Goal: Task Accomplishment & Management: Manage account settings

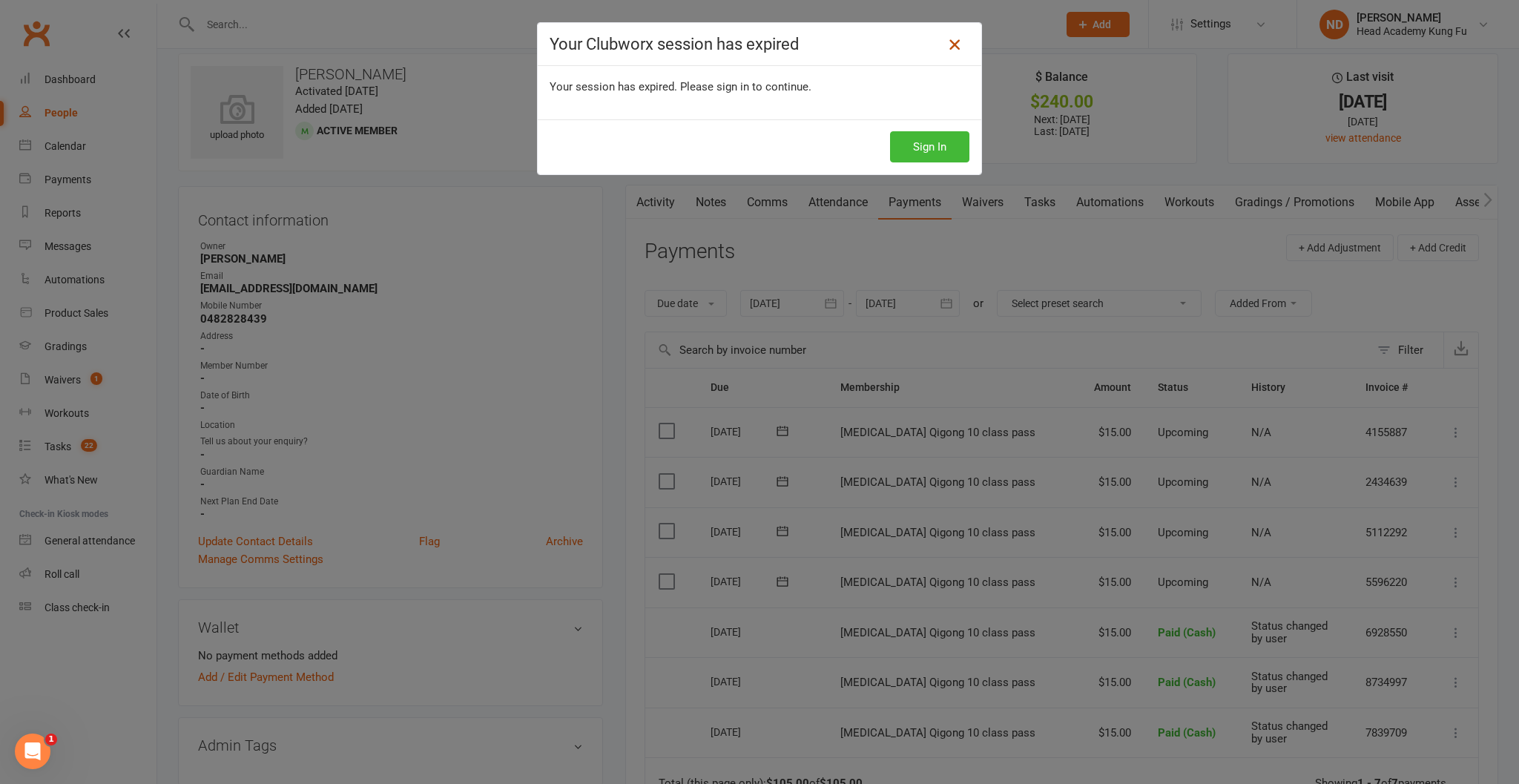
click at [956, 46] on icon at bounding box center [954, 44] width 18 height 18
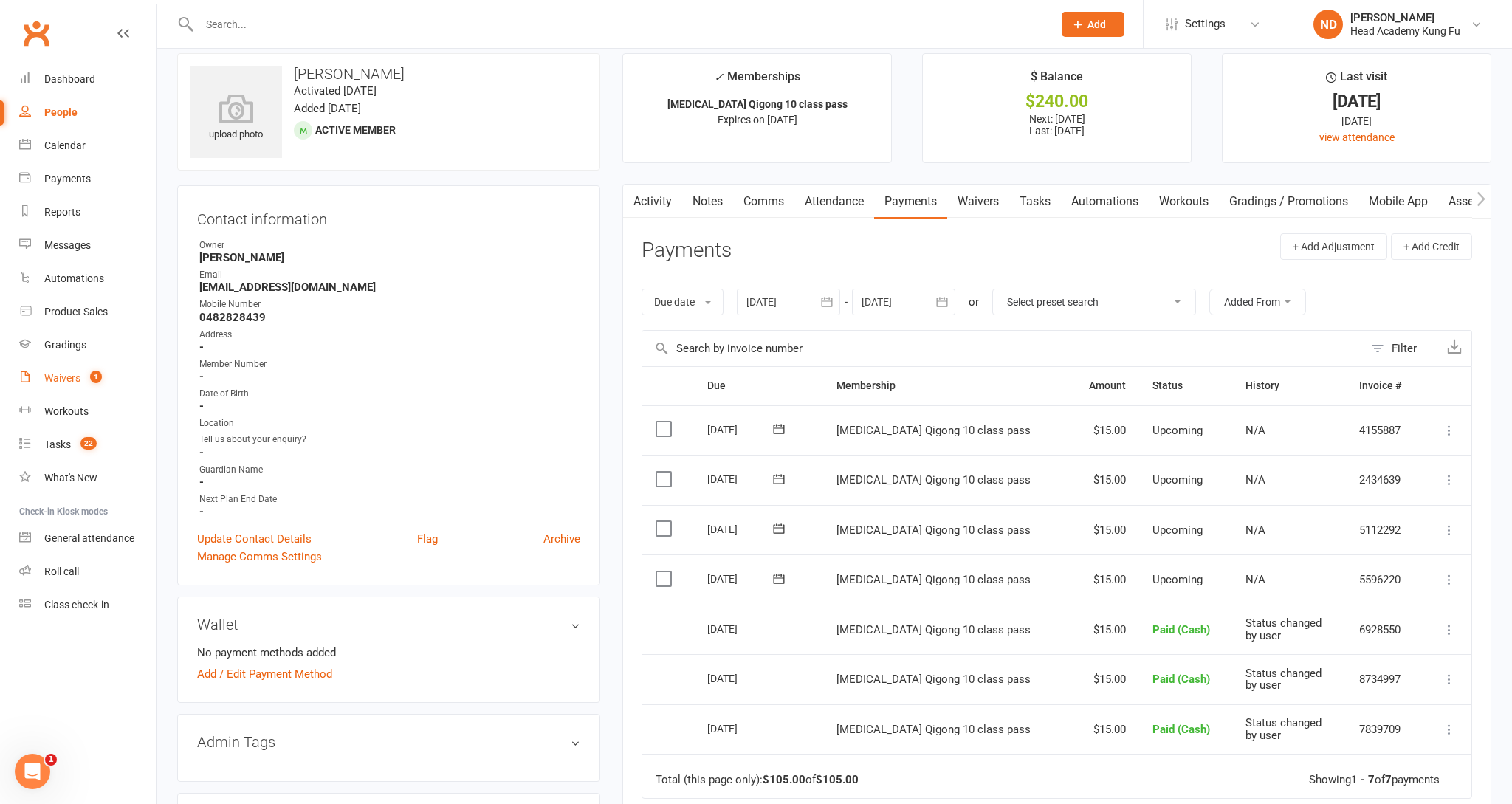
click at [78, 372] on div "Waivers" at bounding box center [62, 378] width 36 height 12
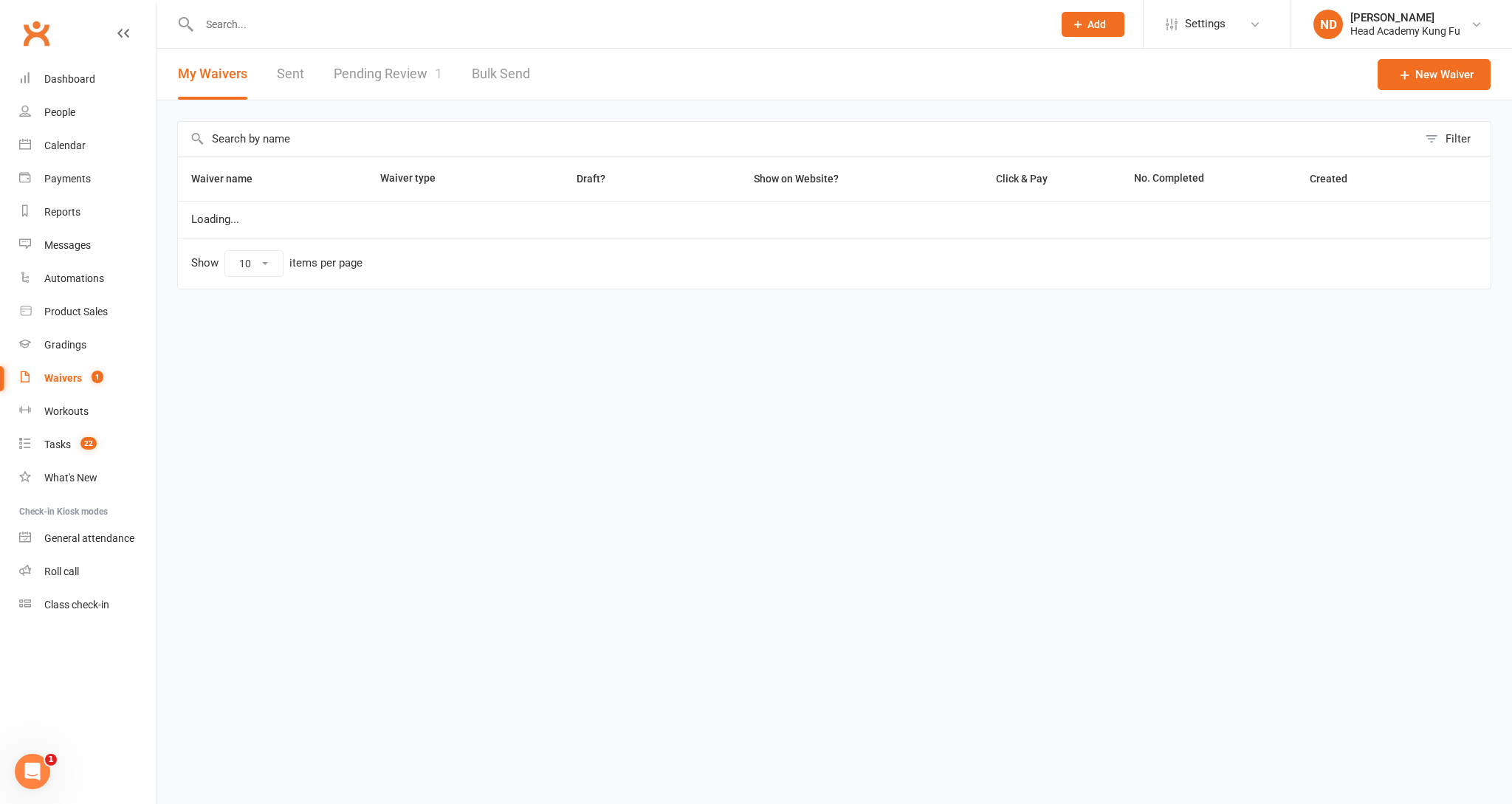
select select "50"
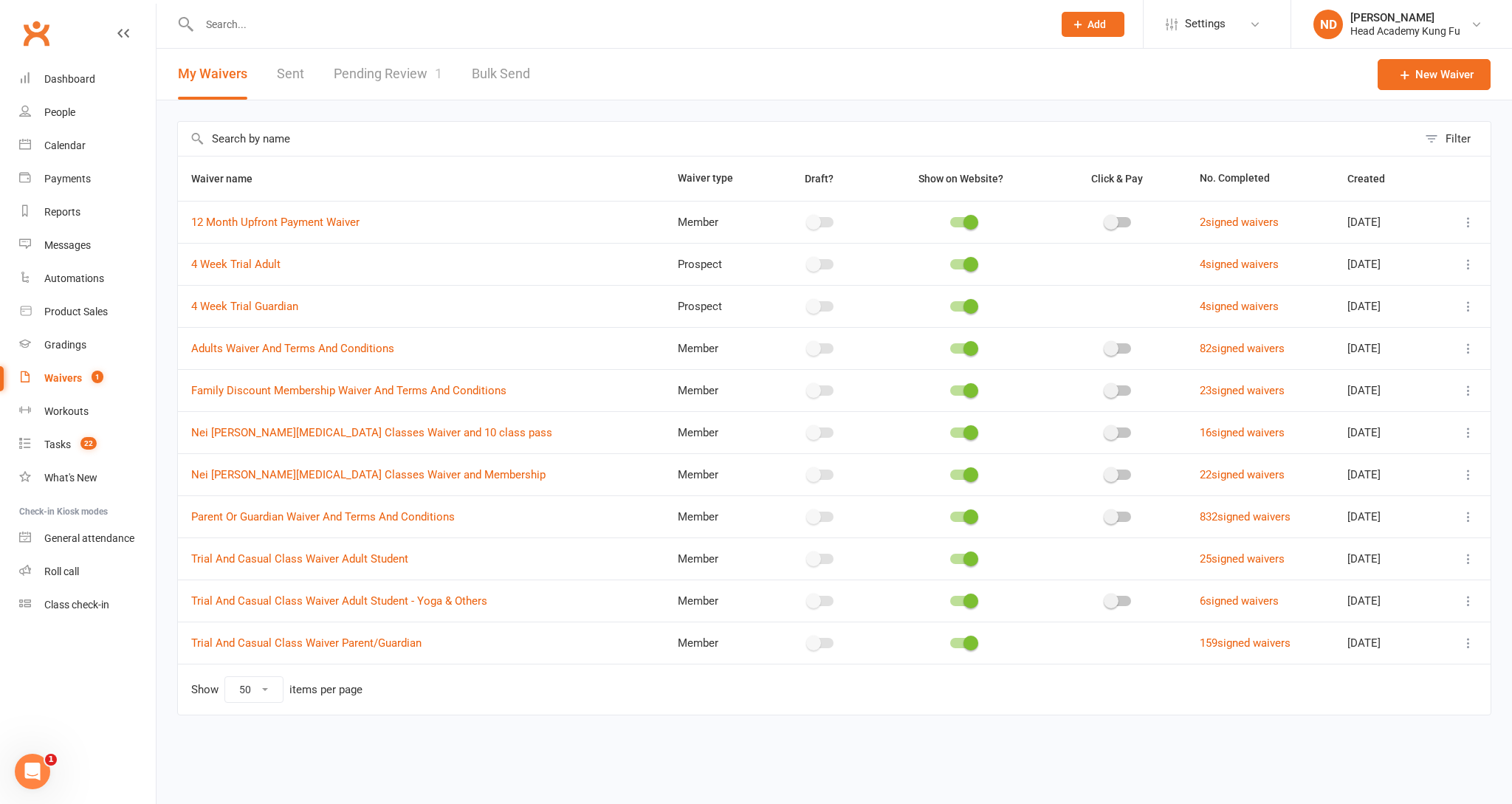
click at [372, 77] on link "Pending Review 1" at bounding box center [388, 74] width 109 height 51
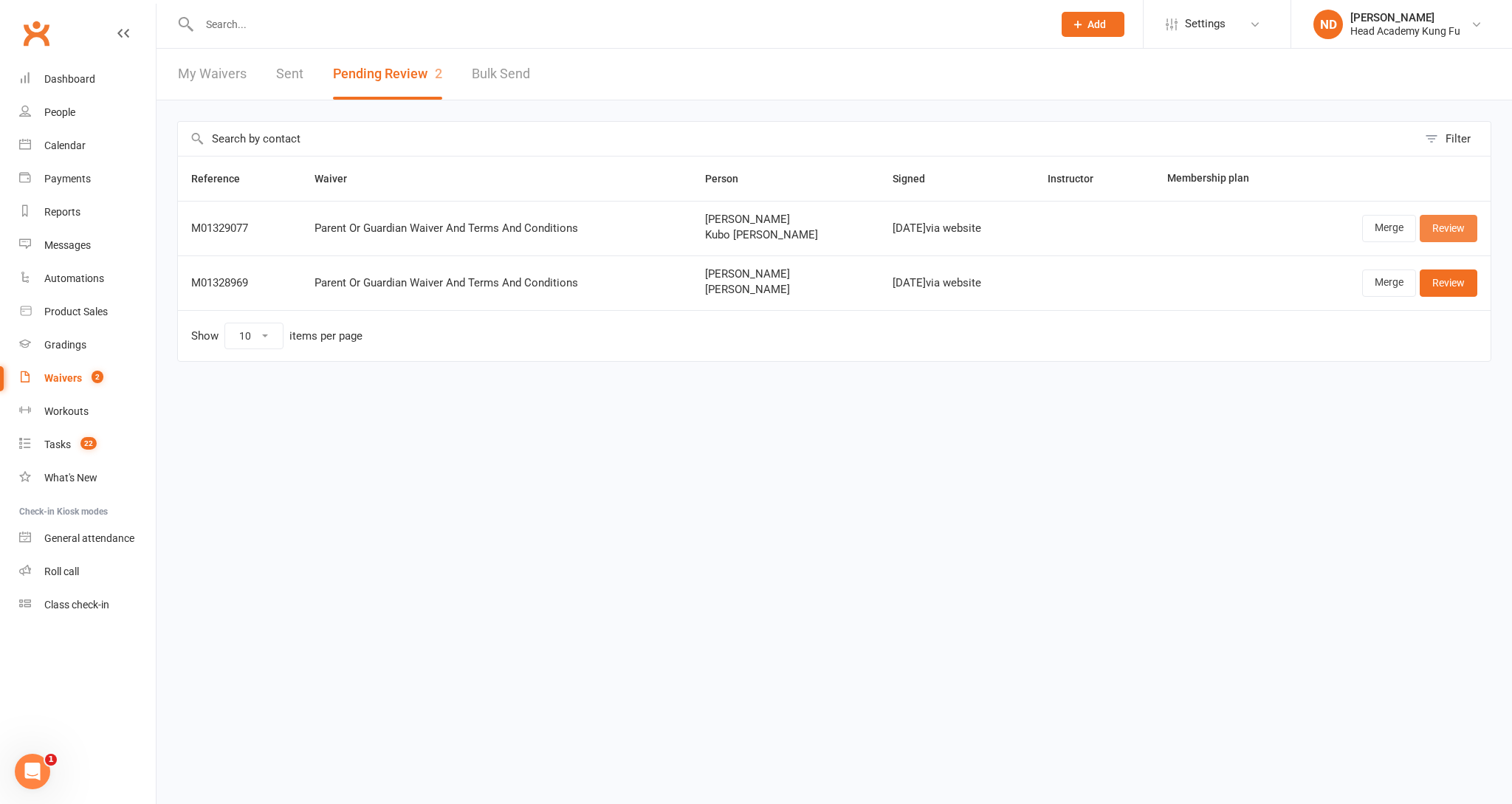
click at [1470, 236] on link "Review" at bounding box center [1448, 228] width 57 height 27
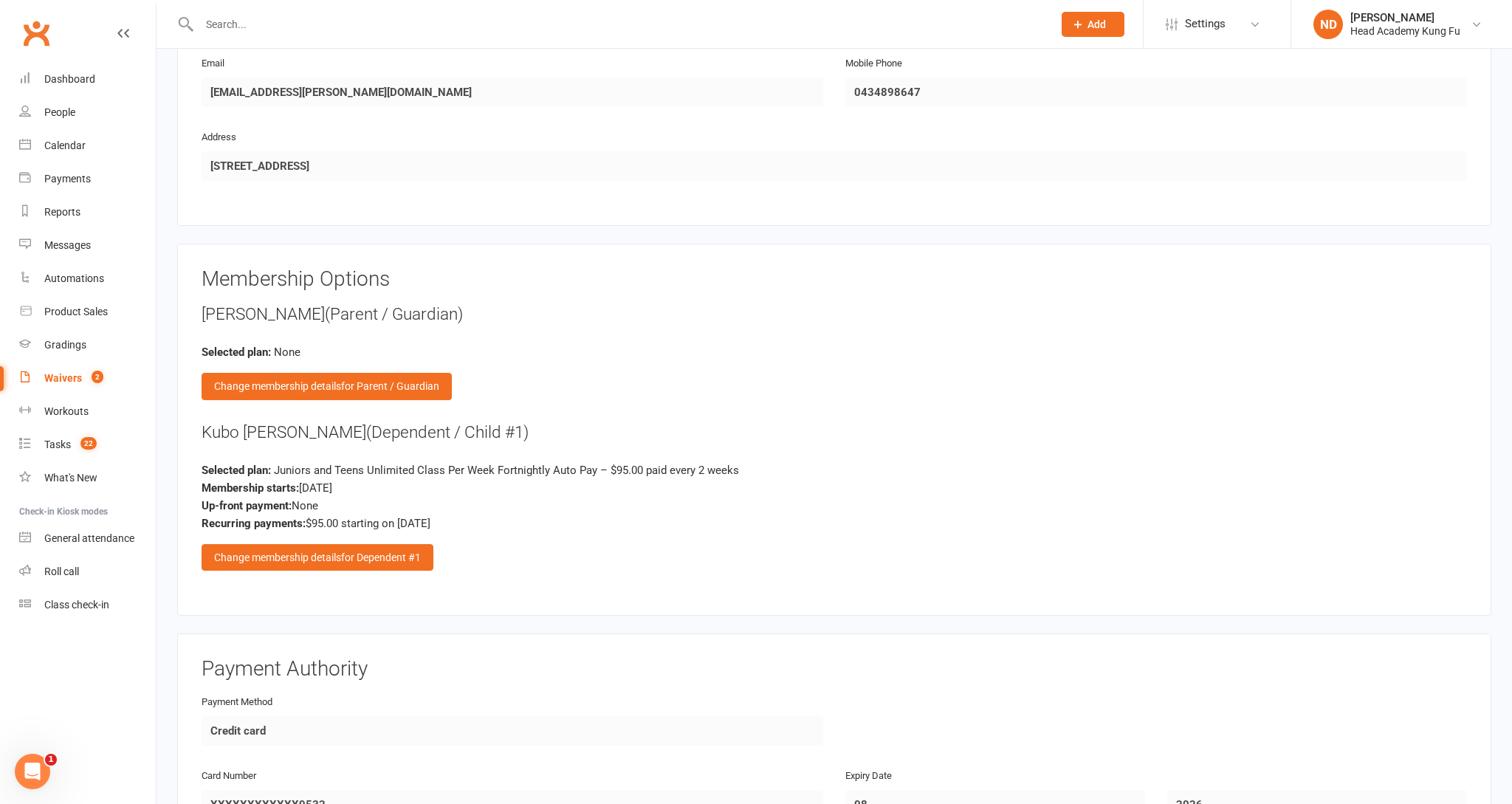
scroll to position [1479, 0]
click at [87, 73] on div "Dashboard" at bounding box center [69, 78] width 51 height 12
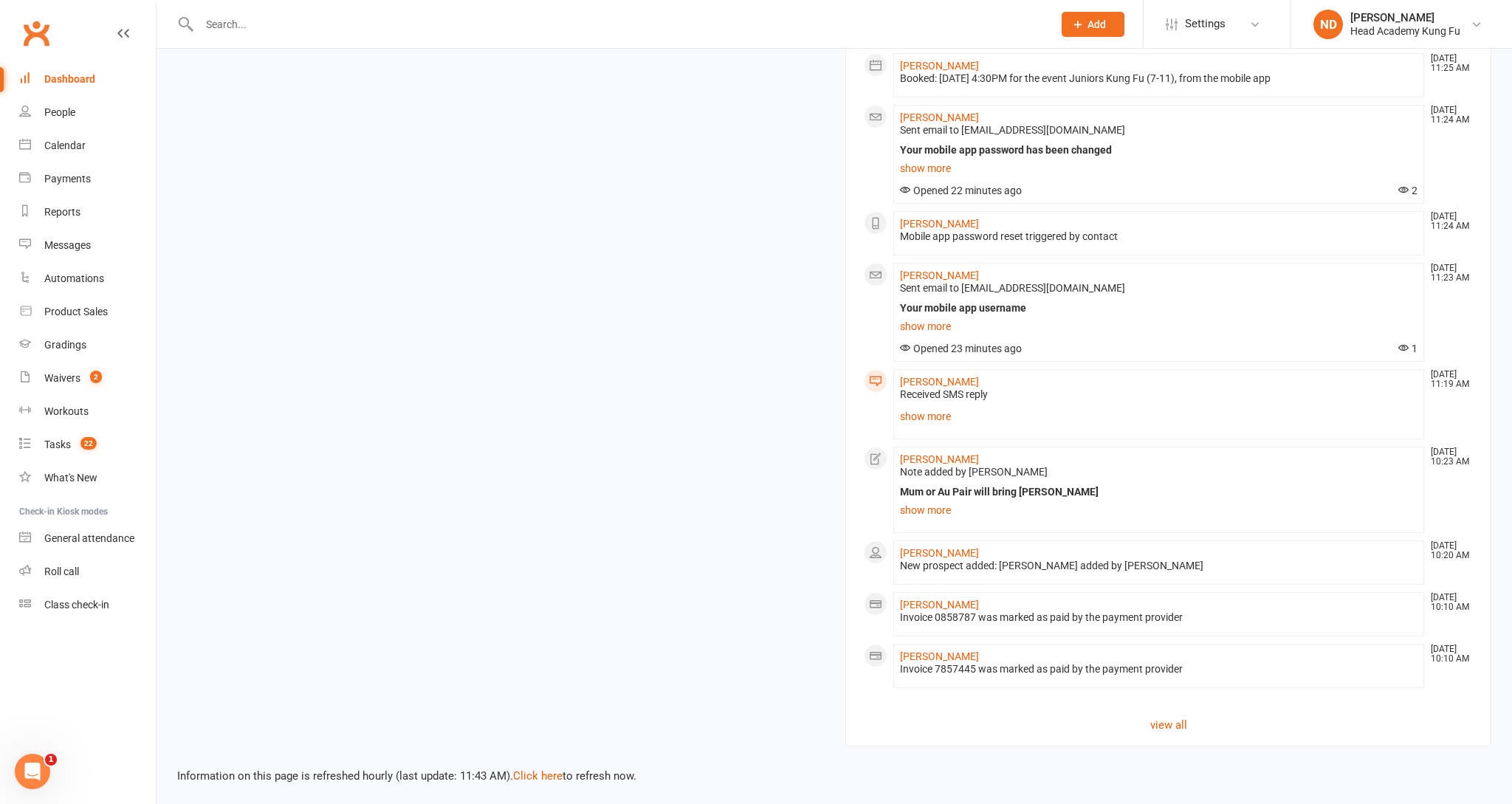
scroll to position [1355, 0]
click at [935, 509] on link "show more" at bounding box center [1159, 511] width 518 height 20
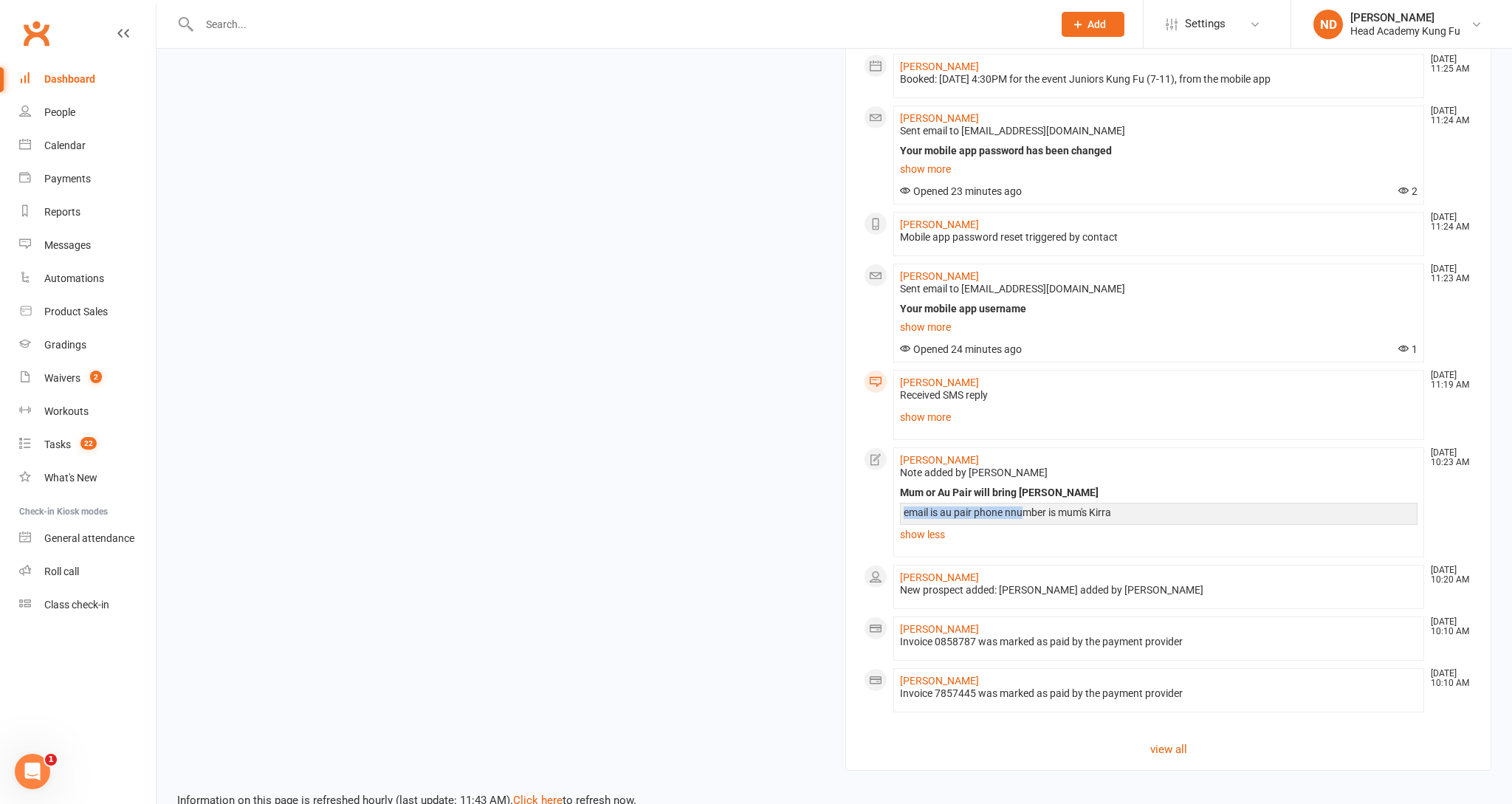
drag, startPoint x: 904, startPoint y: 510, endPoint x: 1022, endPoint y: 509, distance: 118.0
click at [1022, 509] on div "email is au pair phone nnumber is mum's Kirra" at bounding box center [1159, 513] width 510 height 13
click at [945, 545] on li "Alice Lawson Aug 14, 10:23 AM Note added by Nathan Head Mum or Au Pair will bri…" at bounding box center [1158, 502] width 530 height 110
click at [933, 460] on link "Alice Lawson" at bounding box center [940, 460] width 79 height 12
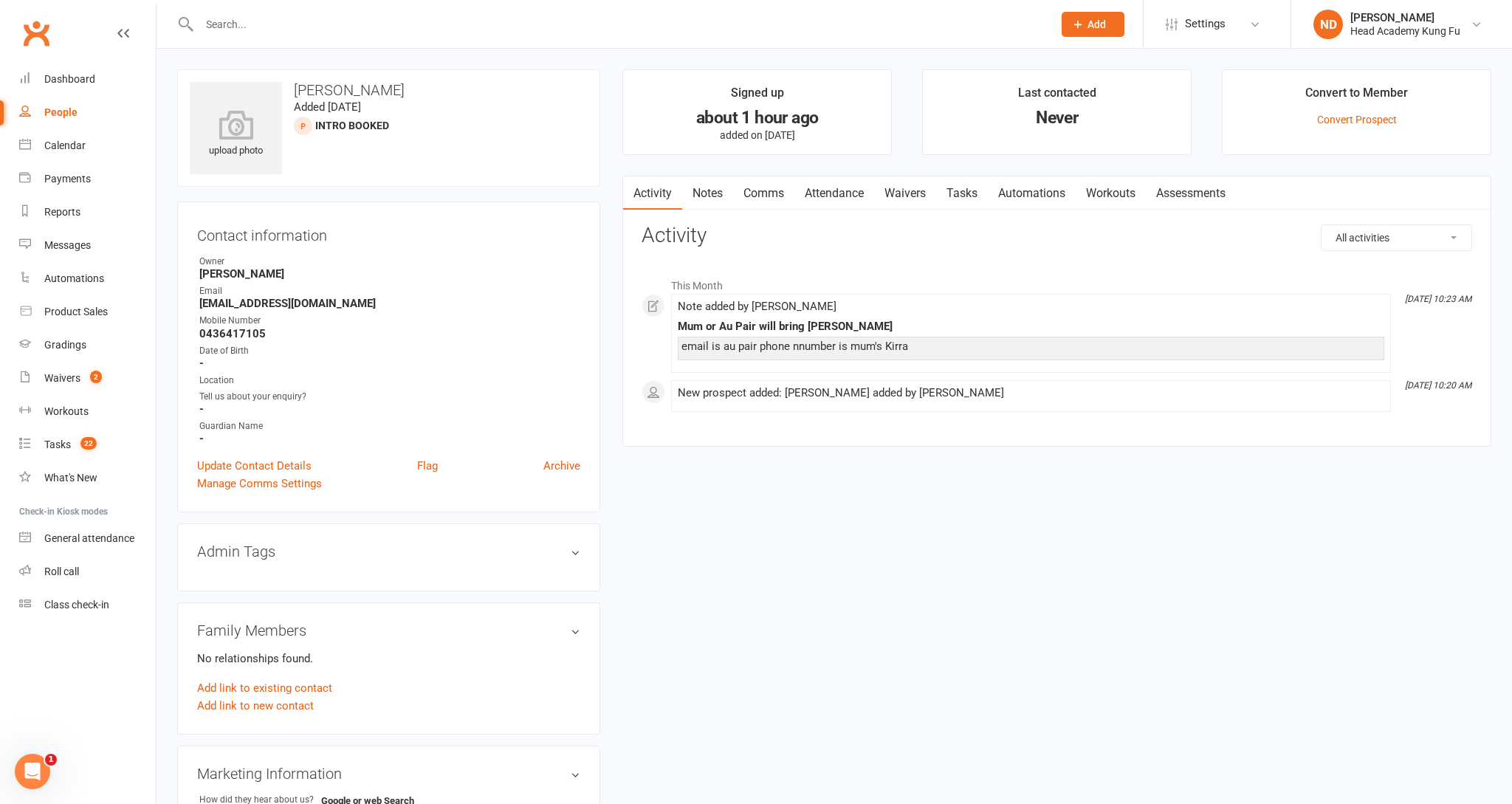
click at [338, 318] on div "Mobile Number" at bounding box center [389, 320] width 381 height 14
click at [387, 347] on div "Date of Birth" at bounding box center [389, 351] width 381 height 14
click at [716, 198] on link "Notes" at bounding box center [707, 193] width 51 height 34
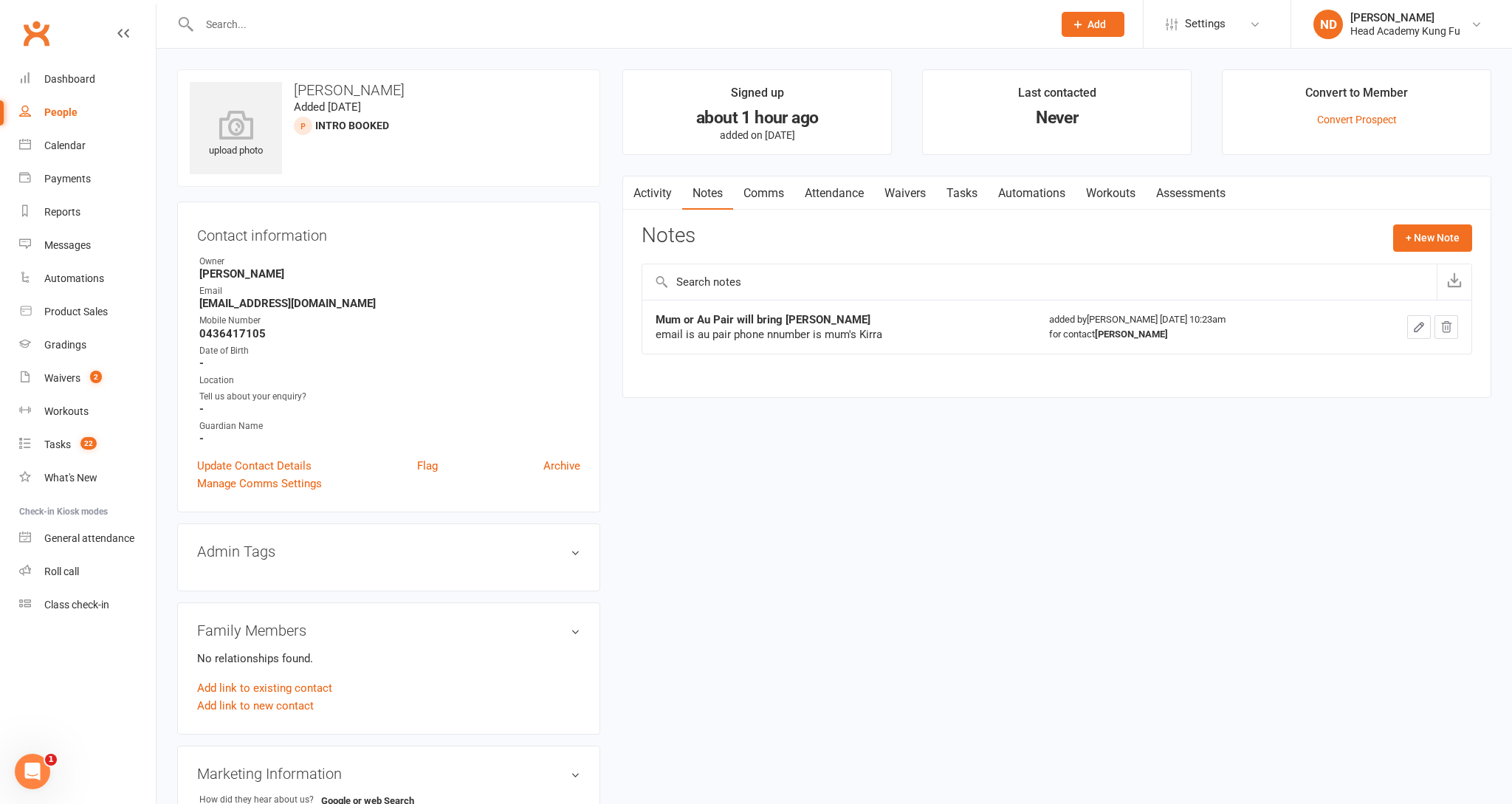
click at [810, 193] on link "Attendance" at bounding box center [834, 193] width 79 height 34
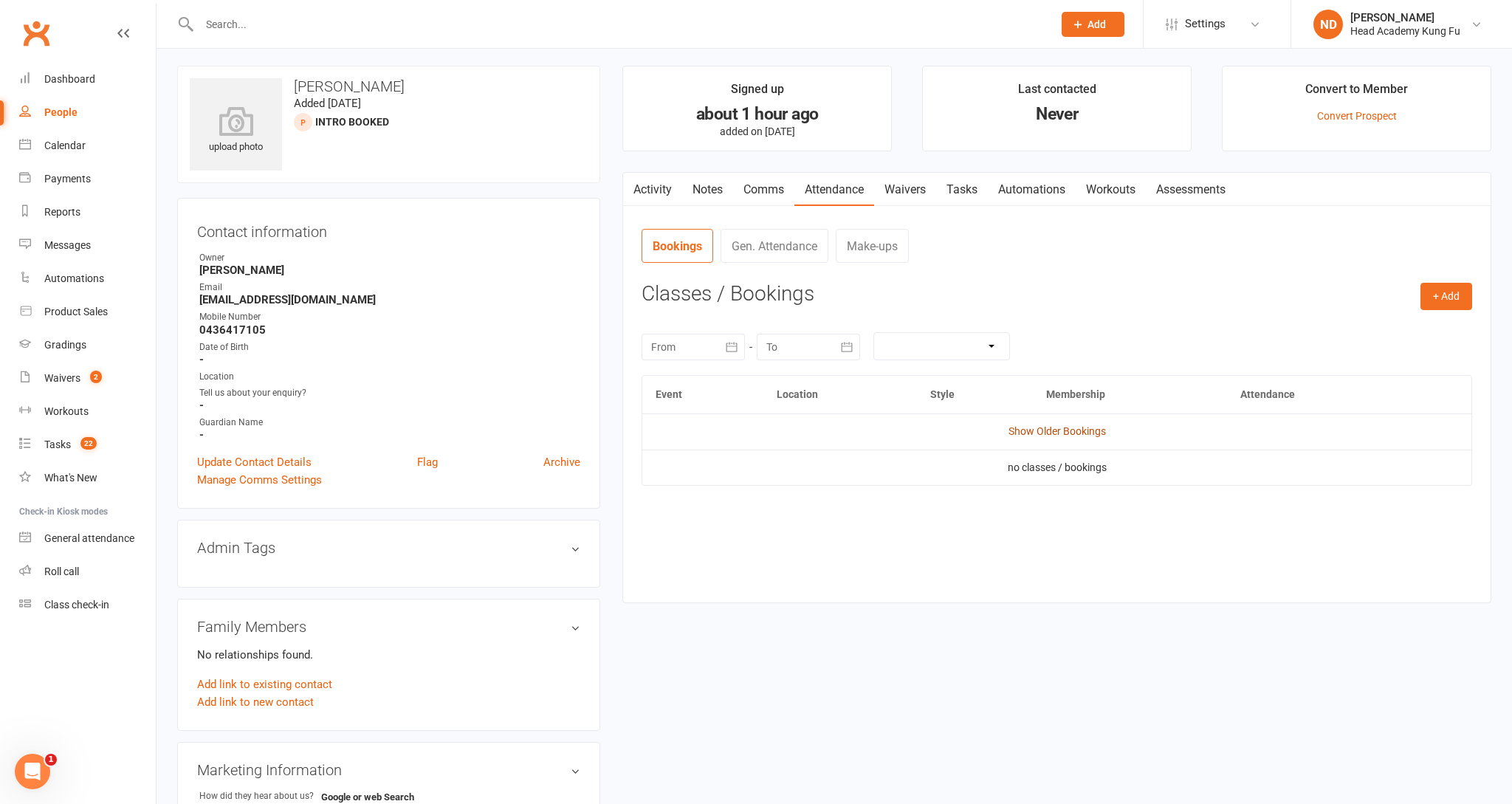
scroll to position [4, 1]
click at [1014, 426] on link "Show Older Bookings" at bounding box center [1057, 431] width 98 height 12
click at [90, 78] on div "Dashboard" at bounding box center [69, 78] width 51 height 12
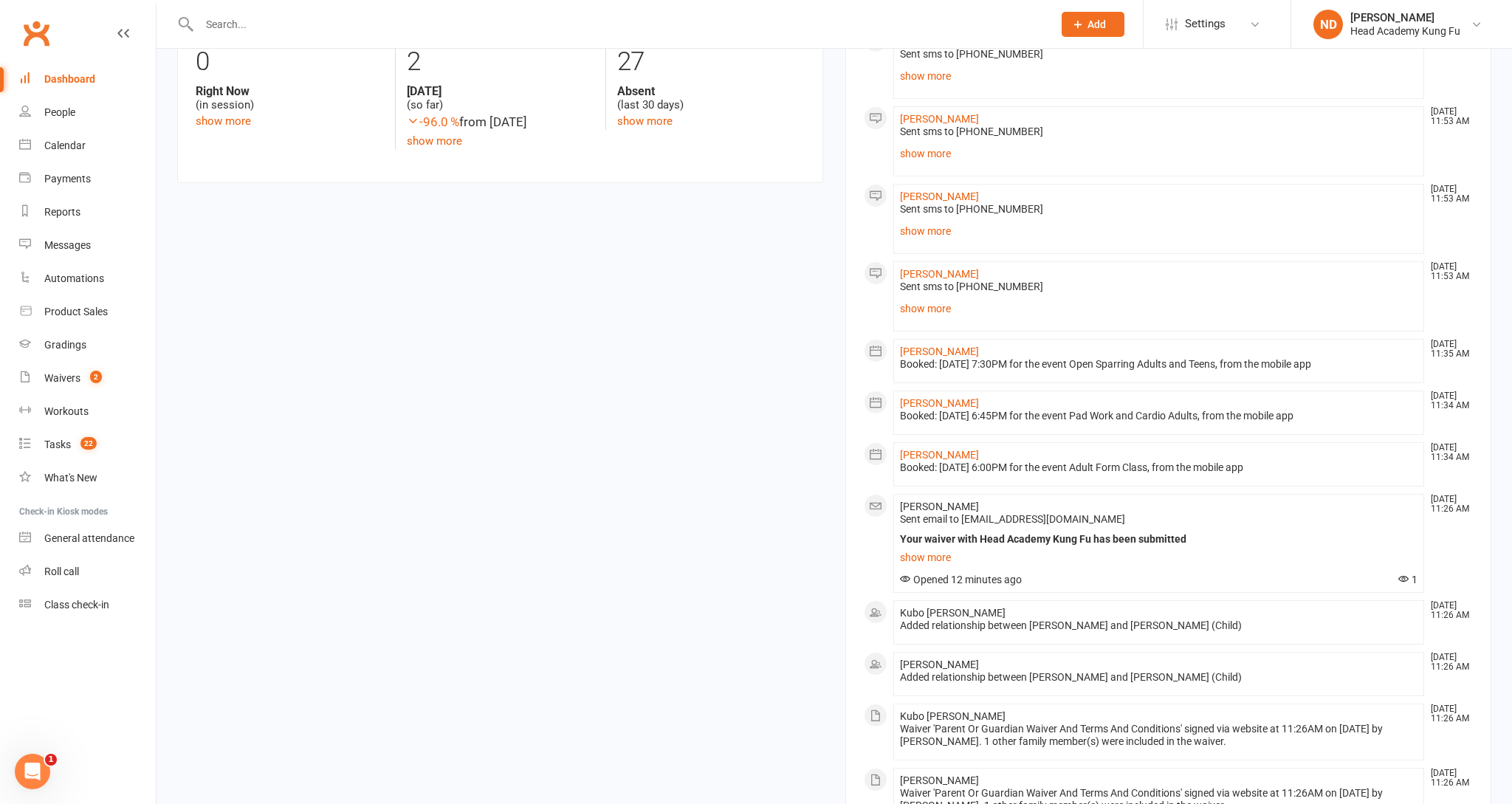
scroll to position [731, 0]
click at [919, 308] on link "show more" at bounding box center [1159, 309] width 518 height 20
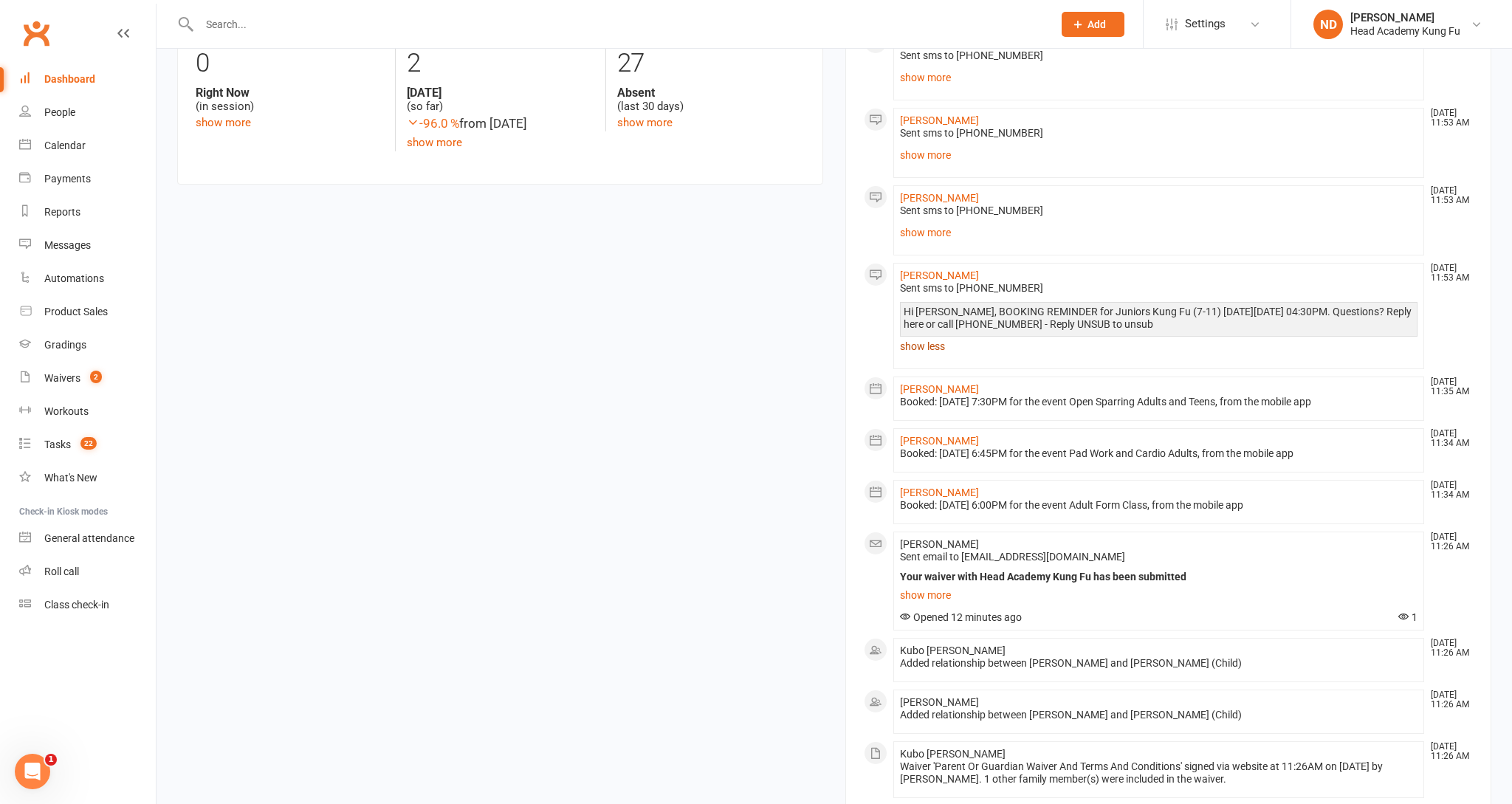
scroll to position [726, 1]
click at [926, 340] on link "show less" at bounding box center [1159, 350] width 518 height 20
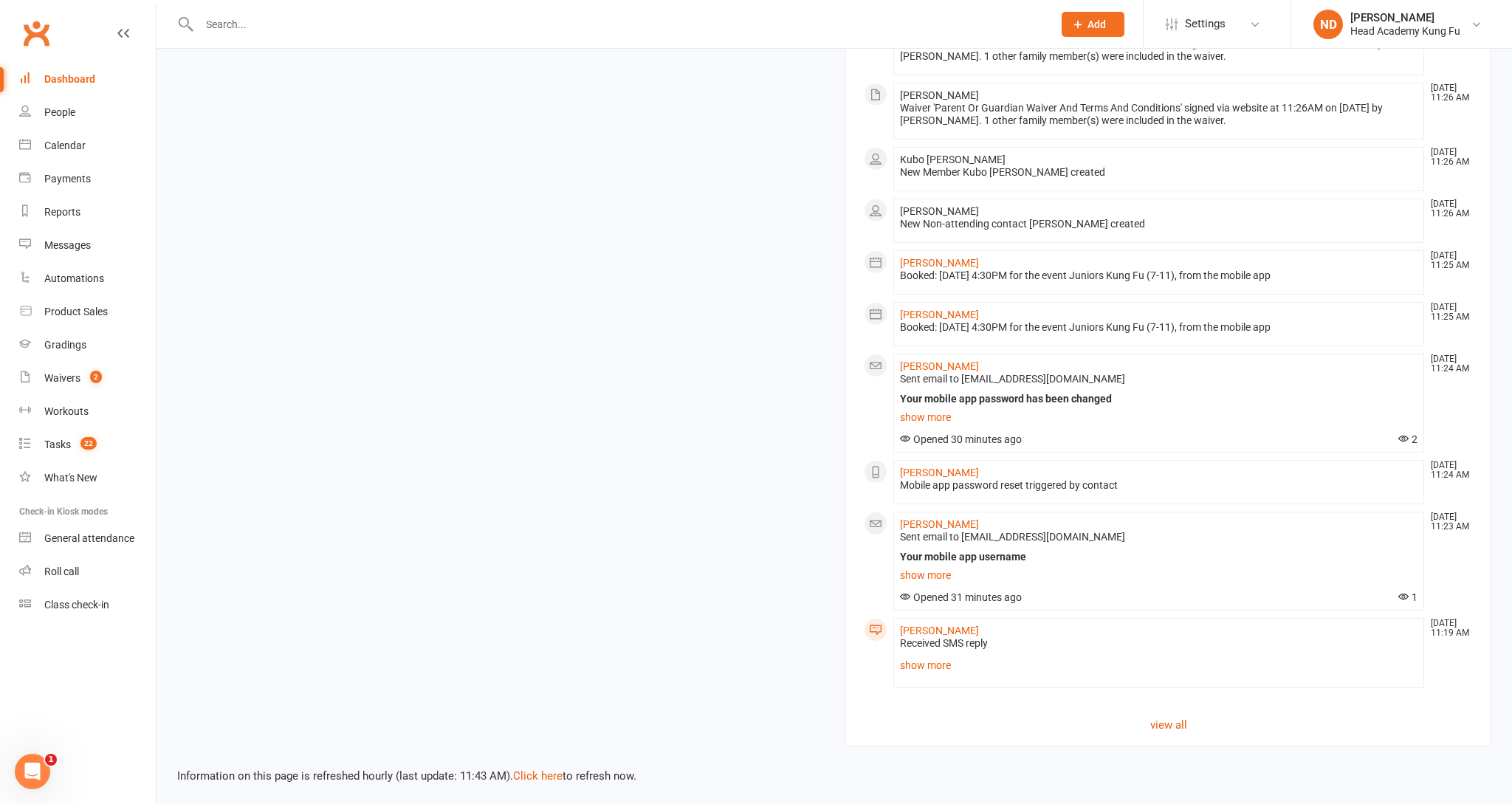
scroll to position [1403, 0]
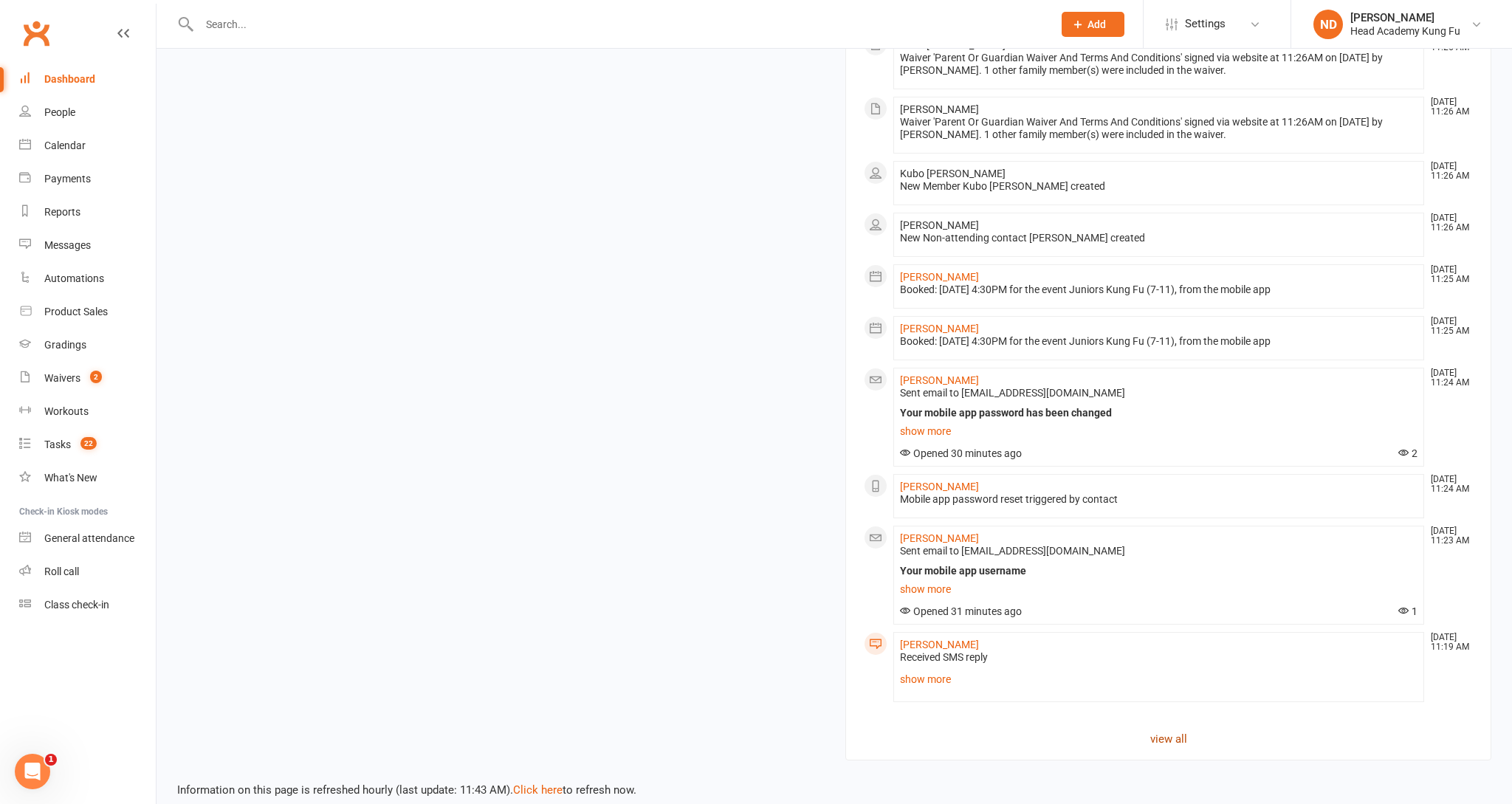
click at [1162, 736] on link "view all" at bounding box center [1168, 738] width 609 height 18
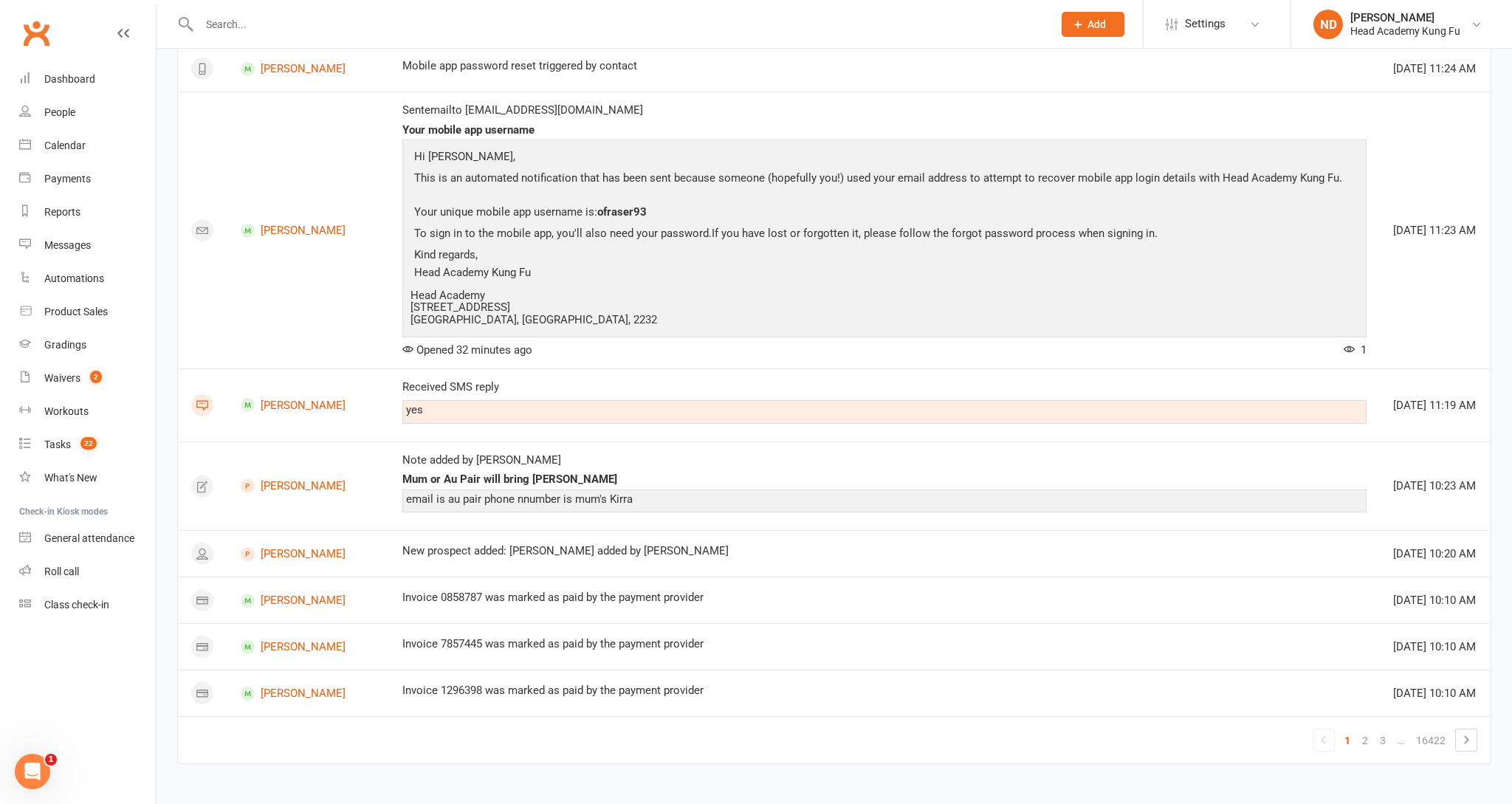
scroll to position [1431, 0]
click at [1465, 741] on icon at bounding box center [1466, 741] width 5 height 8
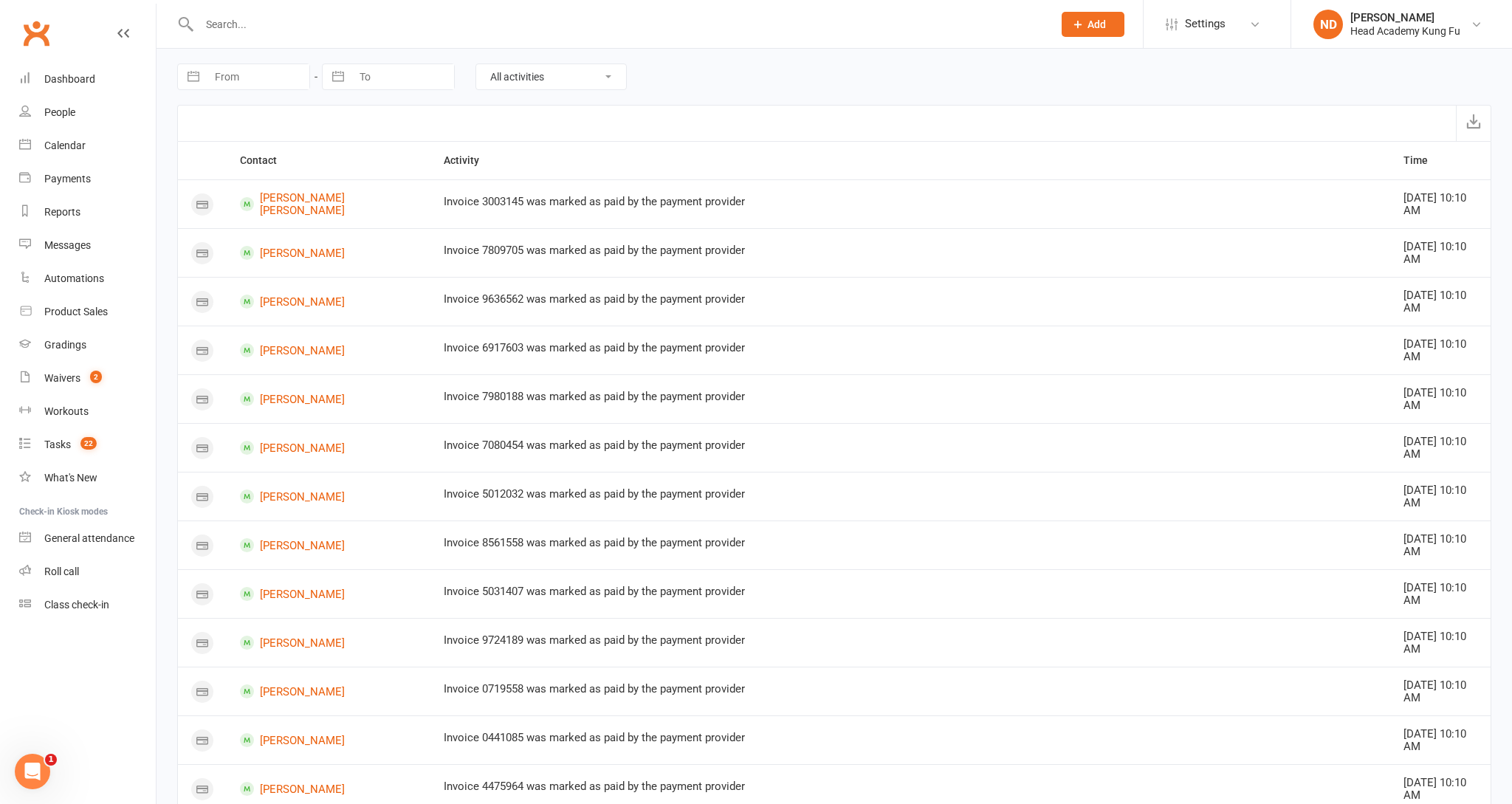
scroll to position [0, 0]
click at [85, 76] on div "Dashboard" at bounding box center [69, 78] width 51 height 12
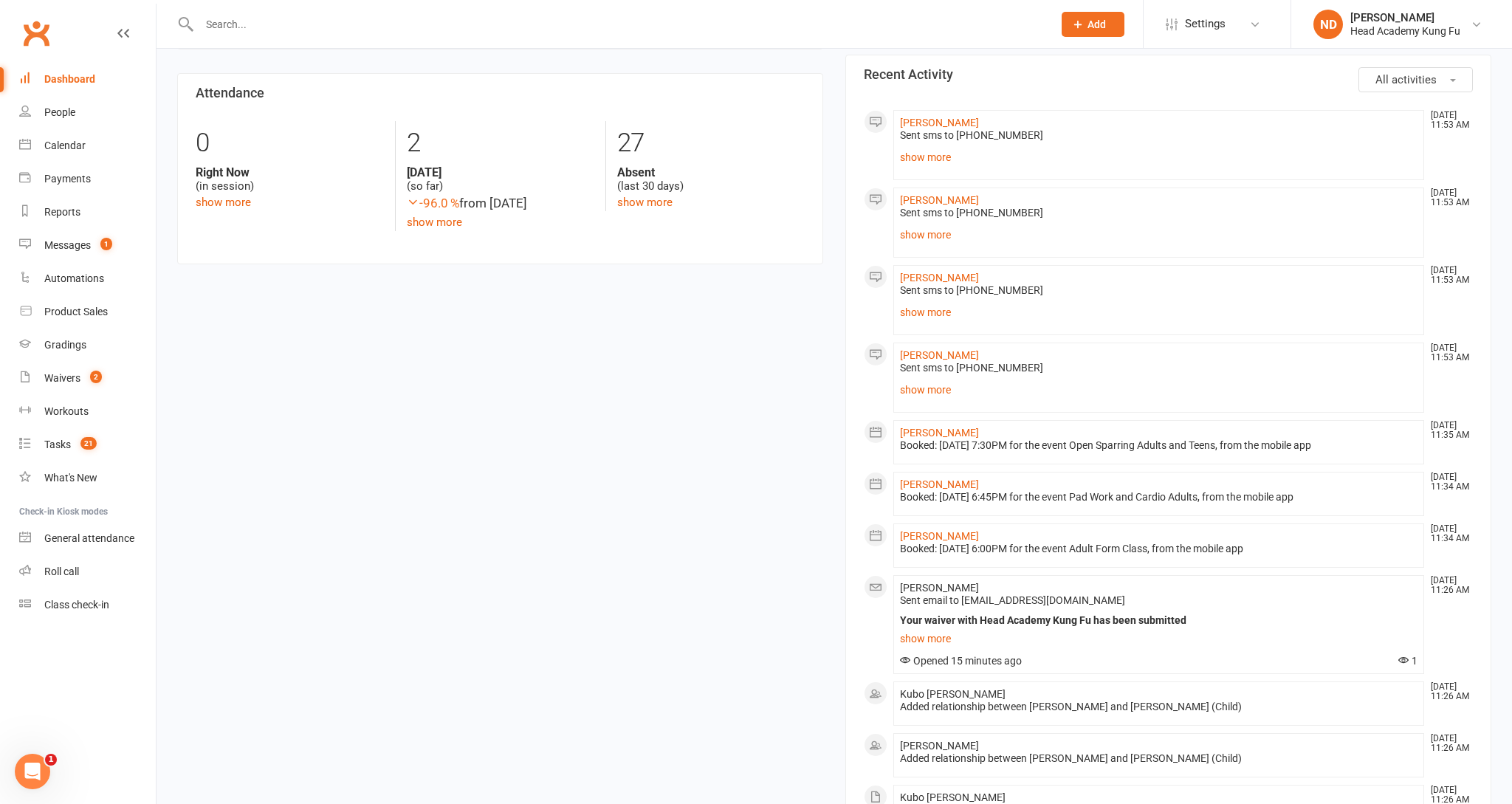
scroll to position [652, 0]
click at [82, 242] on div "Messages" at bounding box center [67, 245] width 46 height 12
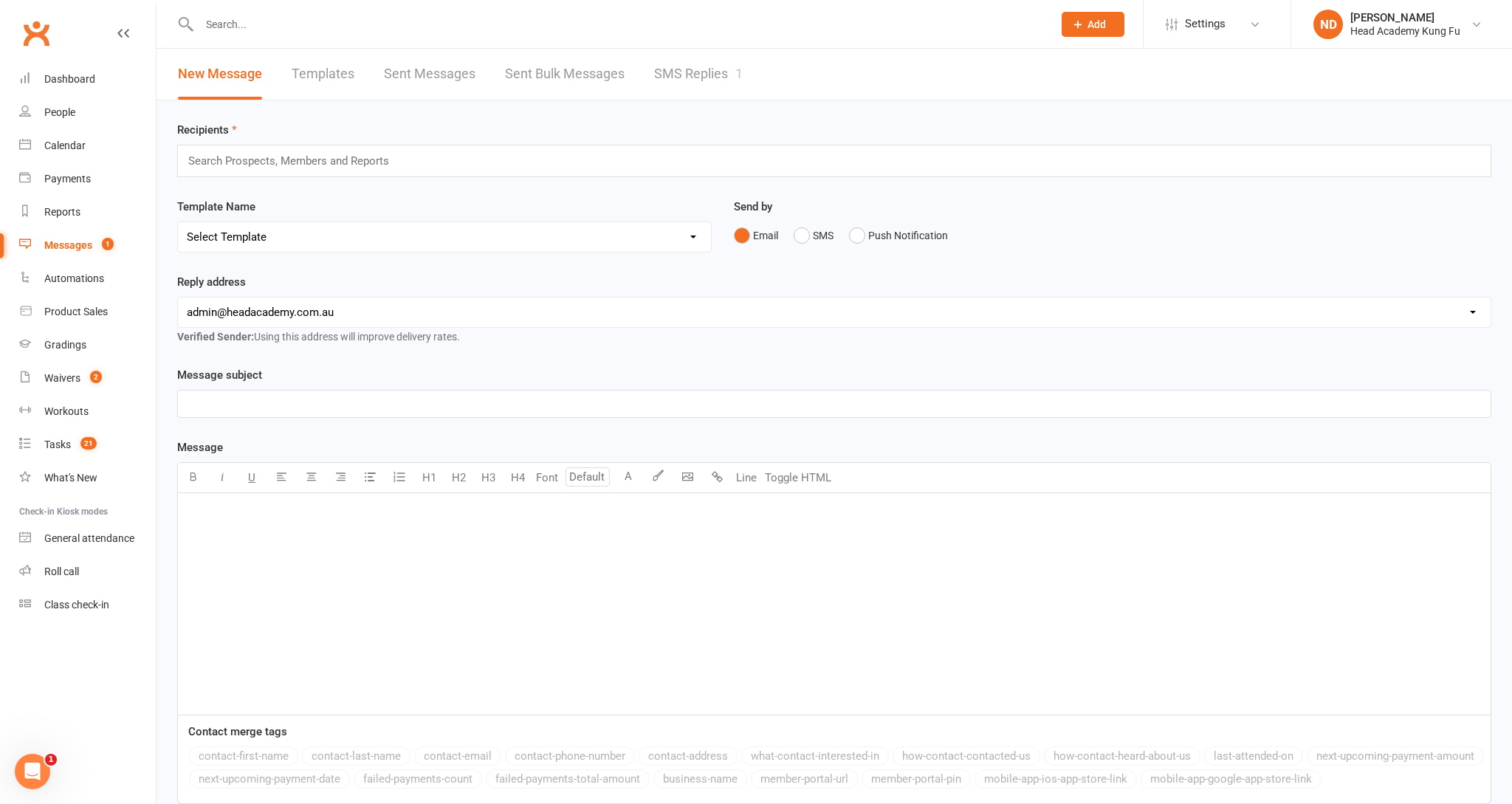
click at [703, 90] on link "SMS Replies 1" at bounding box center [698, 74] width 89 height 51
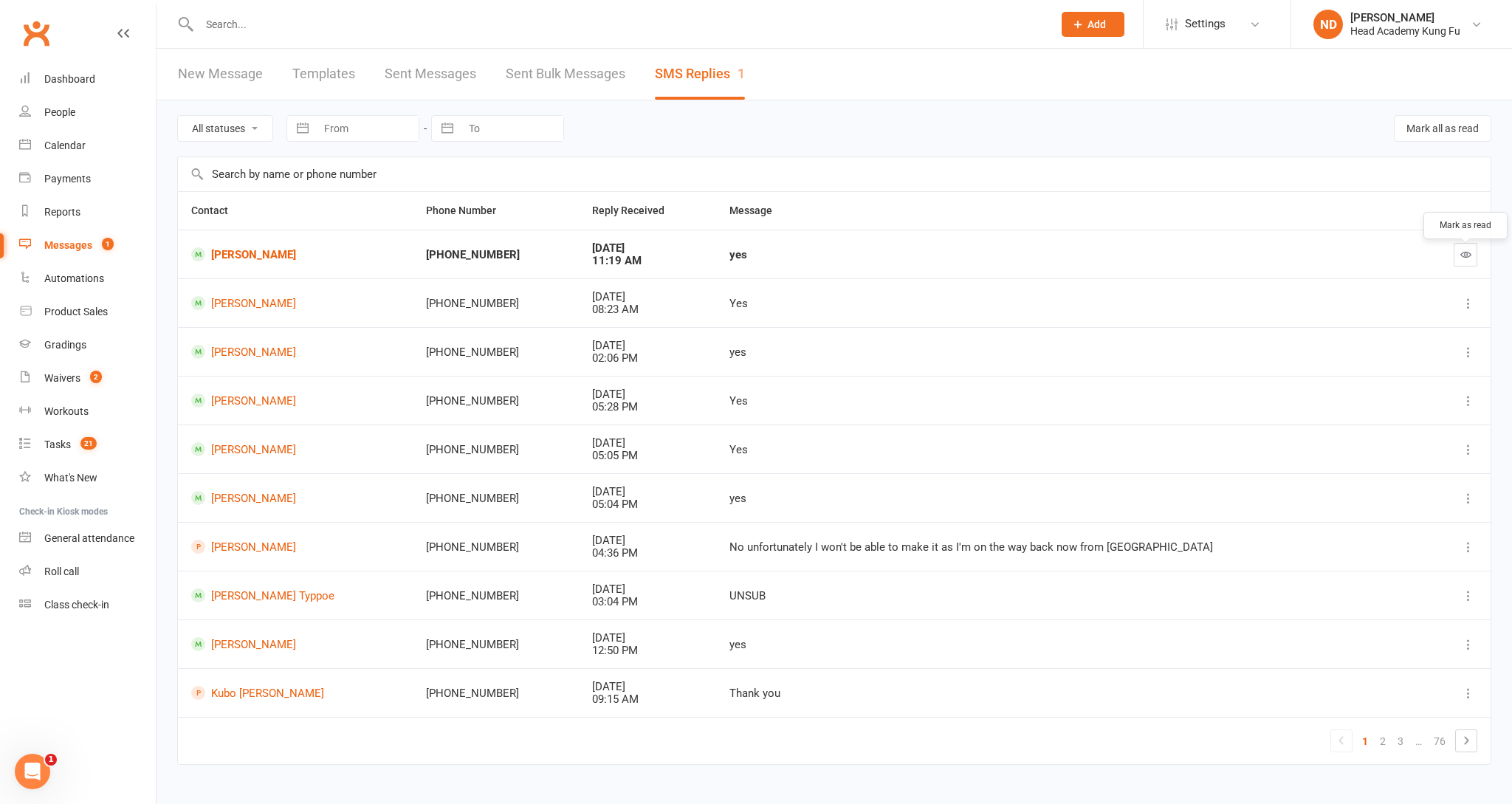
click at [1463, 260] on icon "button" at bounding box center [1466, 255] width 11 height 11
click at [84, 78] on div "Dashboard" at bounding box center [69, 78] width 51 height 12
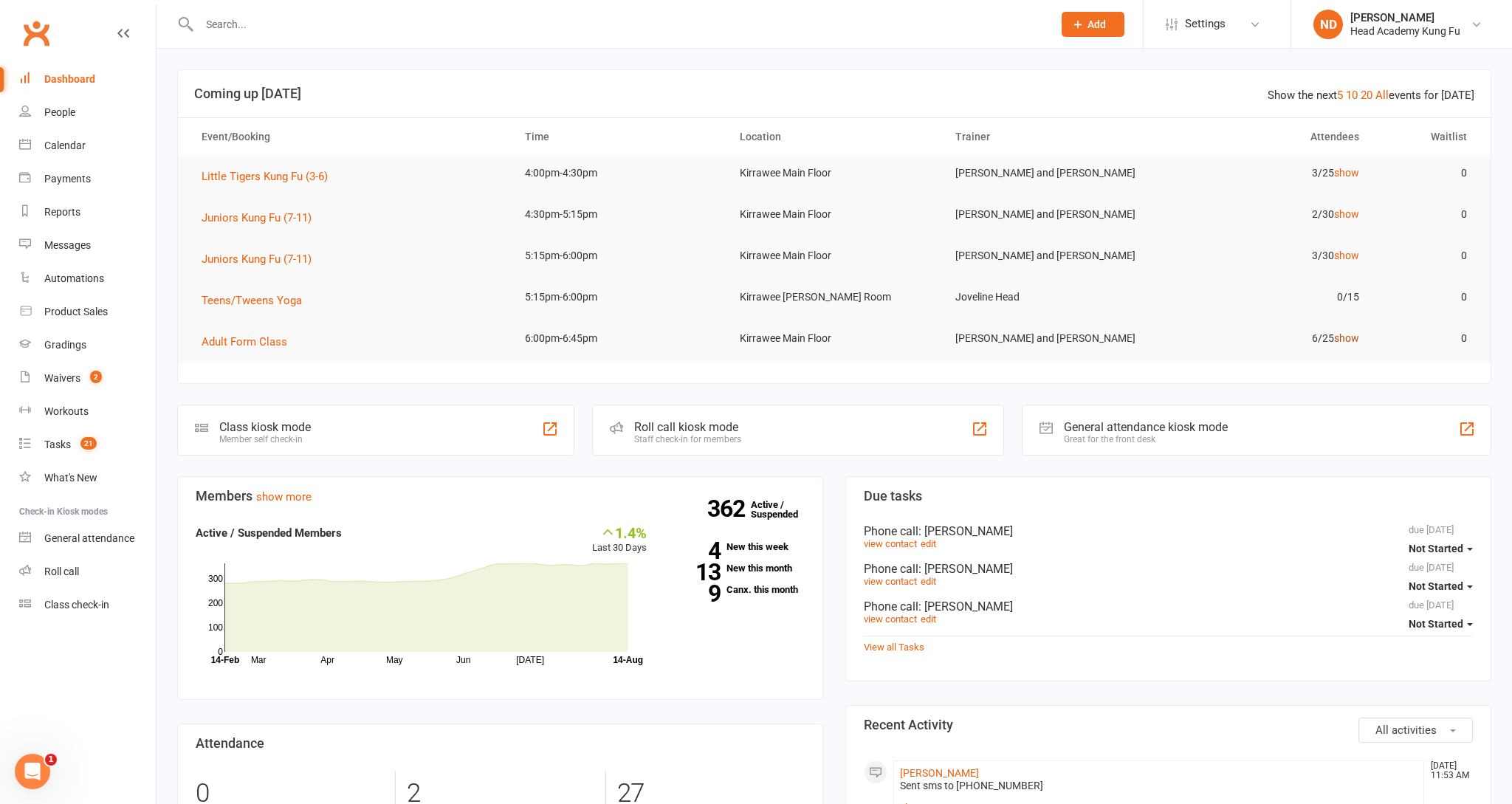
click at [1341, 335] on link "show" at bounding box center [1346, 338] width 25 height 12
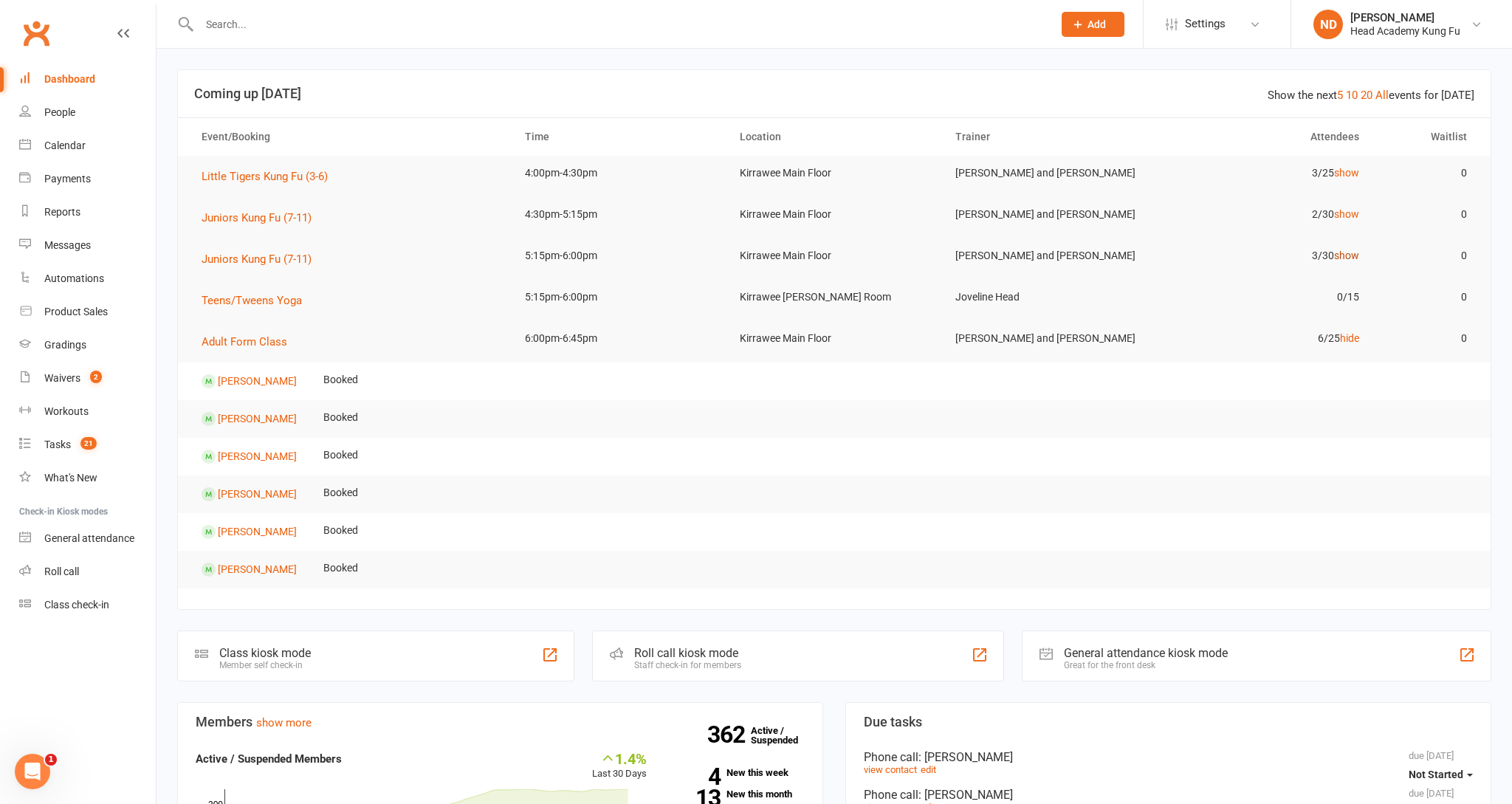
click at [1344, 249] on link "show" at bounding box center [1346, 255] width 25 height 12
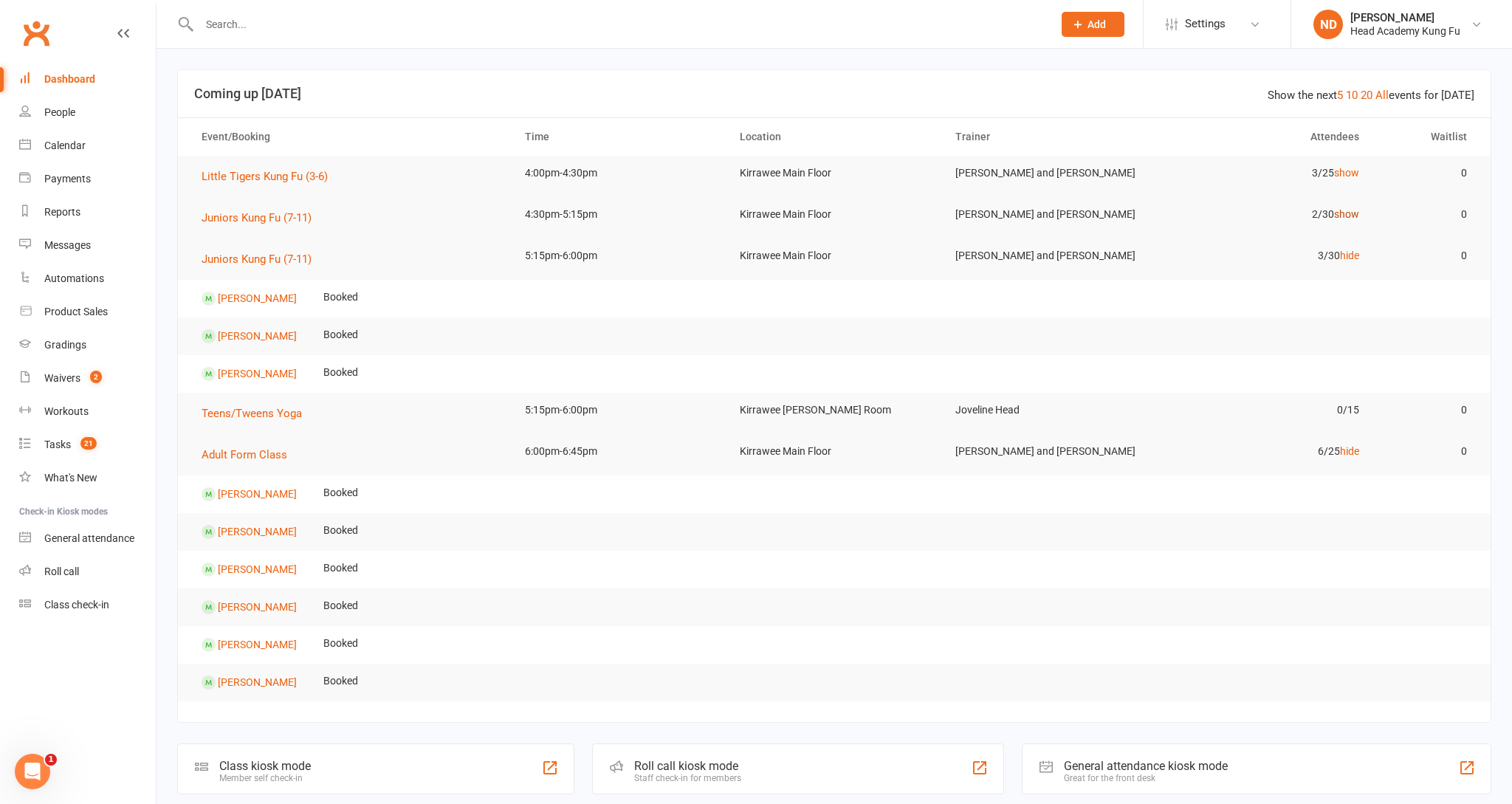
click at [1344, 210] on link "show" at bounding box center [1346, 214] width 25 height 12
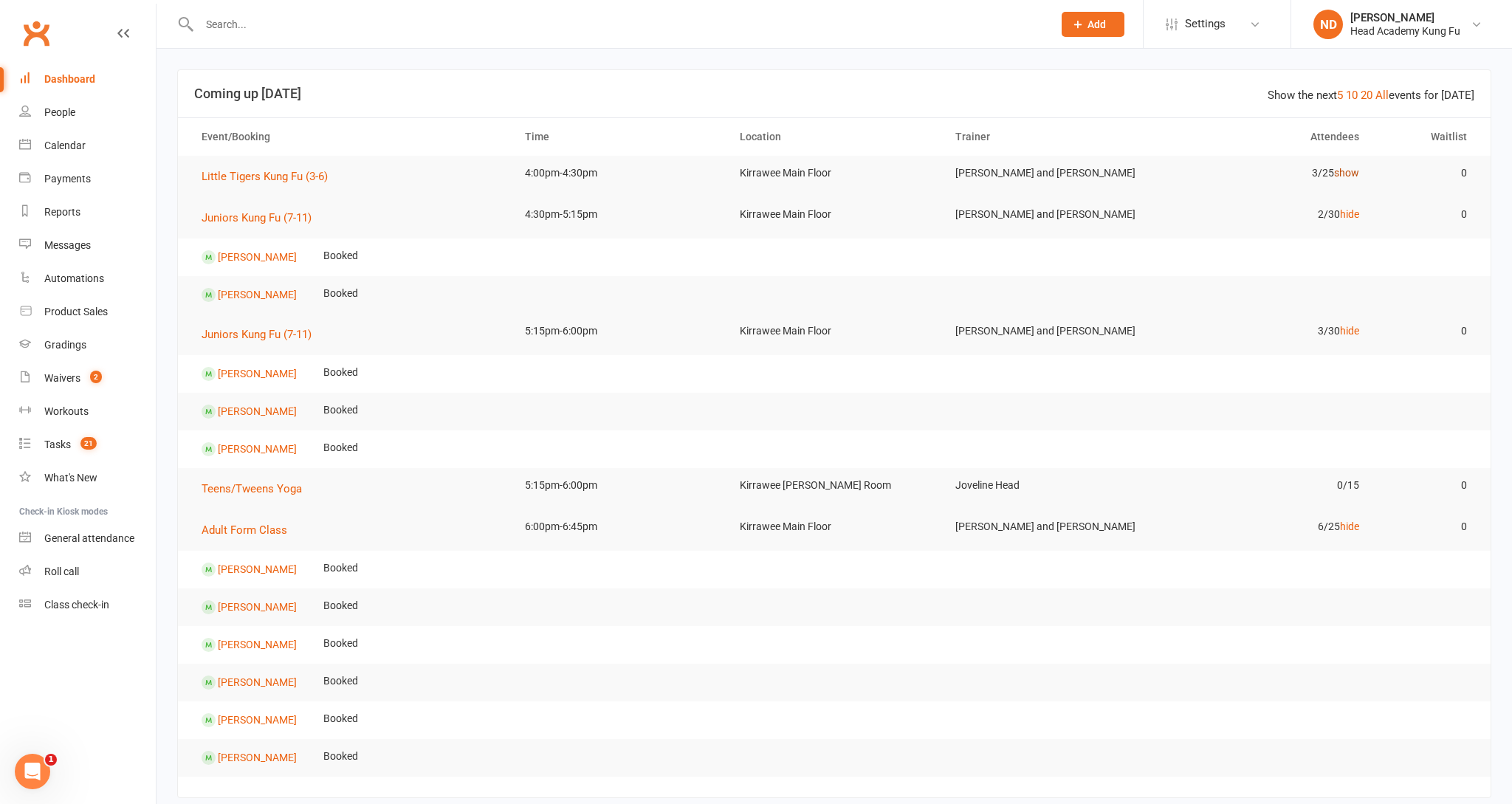
click at [1347, 173] on link "show" at bounding box center [1346, 173] width 25 height 12
